Goal: Task Accomplishment & Management: Manage account settings

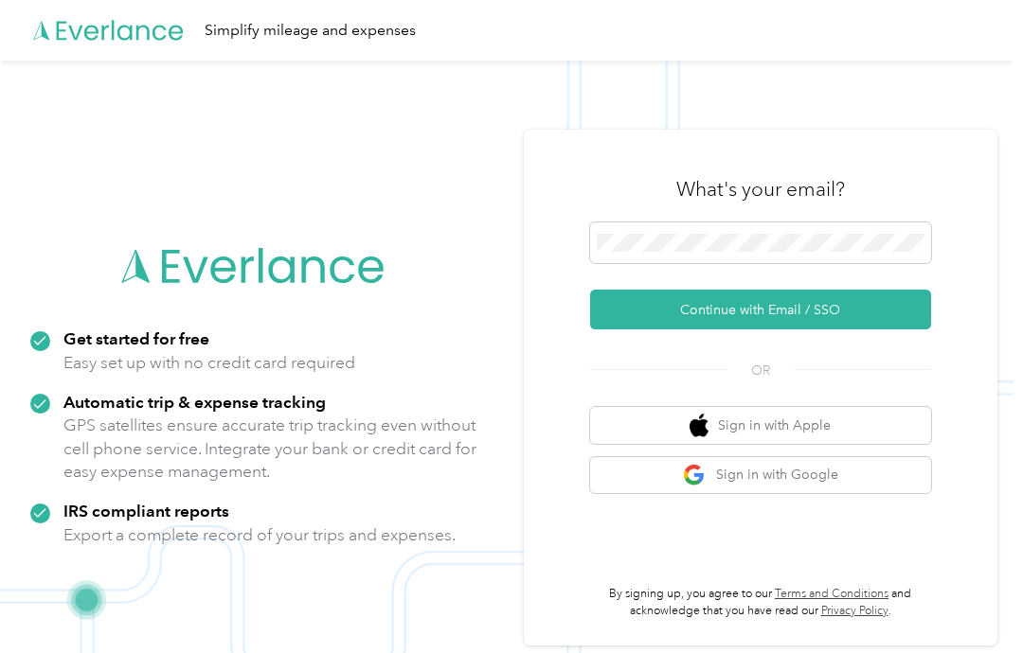
click at [855, 330] on button "Continue with Email / SSO" at bounding box center [760, 310] width 341 height 40
click at [897, 330] on button "Continue with Email / SSO" at bounding box center [760, 310] width 341 height 40
